Goal: Information Seeking & Learning: Learn about a topic

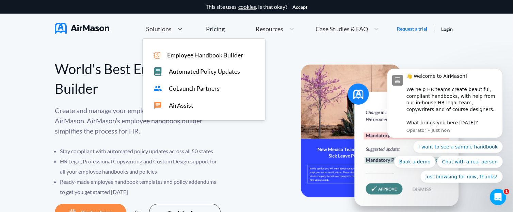
click at [178, 58] on span "Employee Handbook Builder" at bounding box center [205, 55] width 76 height 7
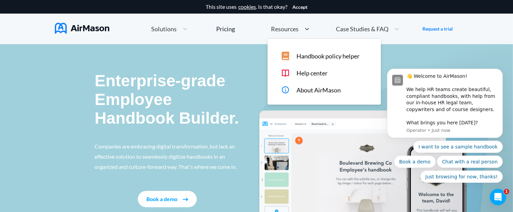
click at [282, 30] on span "Resources" at bounding box center [285, 29] width 28 height 6
click at [367, 31] on span "Case Studies & FAQ" at bounding box center [362, 29] width 52 height 6
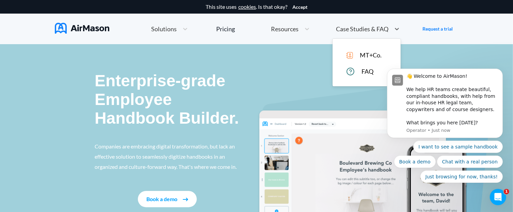
click at [365, 58] on span "MT+Co." at bounding box center [371, 55] width 22 height 7
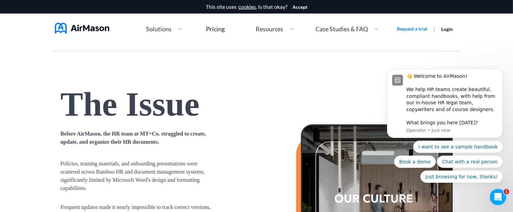
scroll to position [467, 0]
